Goal: Navigation & Orientation: Find specific page/section

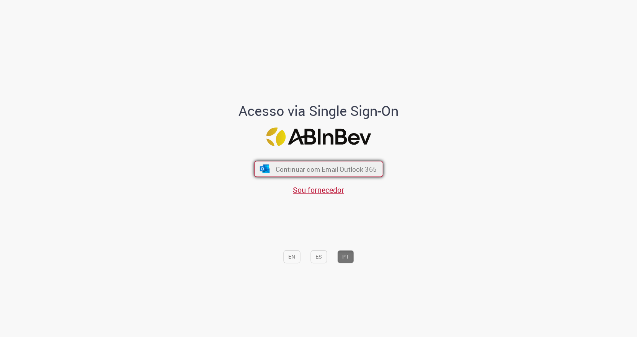
click at [307, 164] on button "Continuar com Email Outlook 365" at bounding box center [318, 169] width 129 height 16
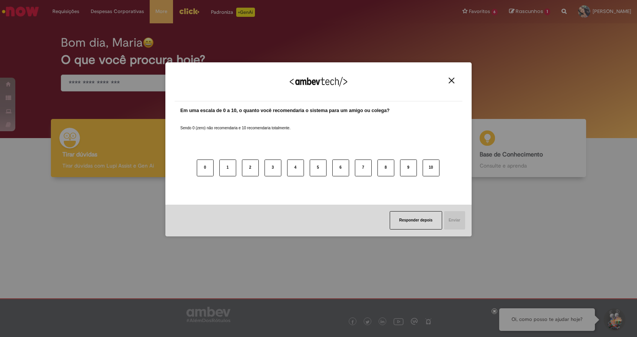
click at [450, 81] on img "Close" at bounding box center [452, 81] width 6 height 6
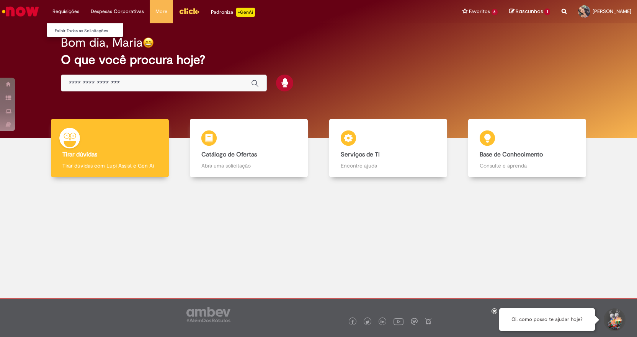
click at [77, 16] on li "Requisições Exibir Todas as Solicitações" at bounding box center [66, 11] width 38 height 23
click at [78, 28] on link "Exibir Todas as Solicitações" at bounding box center [89, 31] width 84 height 8
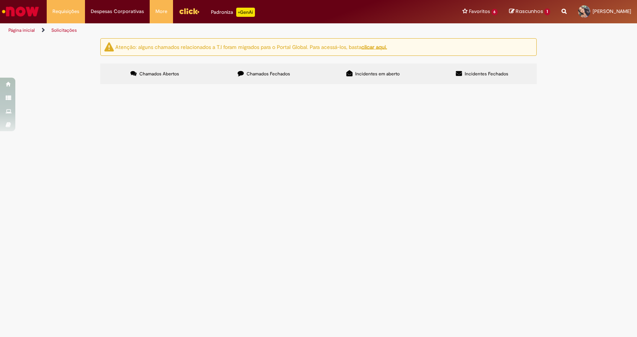
click at [188, 12] on img "Menu Cabeçalho" at bounding box center [189, 10] width 21 height 11
click at [49, 13] on li "Requisições Exibir Todas as Solicitações" at bounding box center [66, 11] width 38 height 23
click at [39, 14] on img "Ir para a Homepage" at bounding box center [20, 11] width 39 height 15
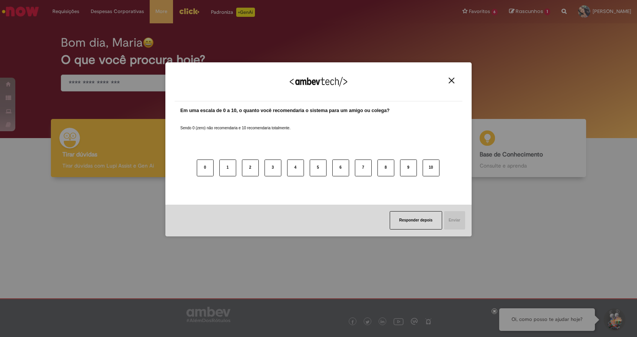
click at [449, 80] on img "Close" at bounding box center [452, 81] width 6 height 6
